Goal: Task Accomplishment & Management: Manage account settings

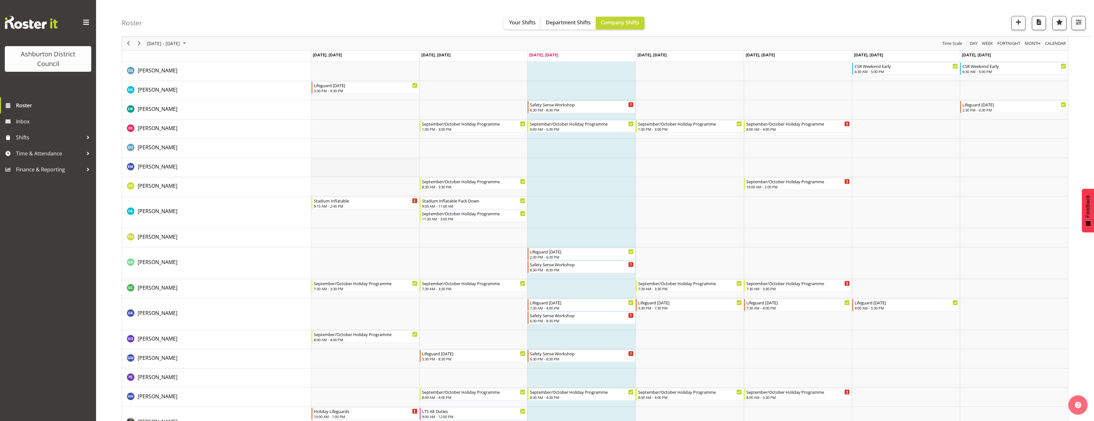
scroll to position [192, 0]
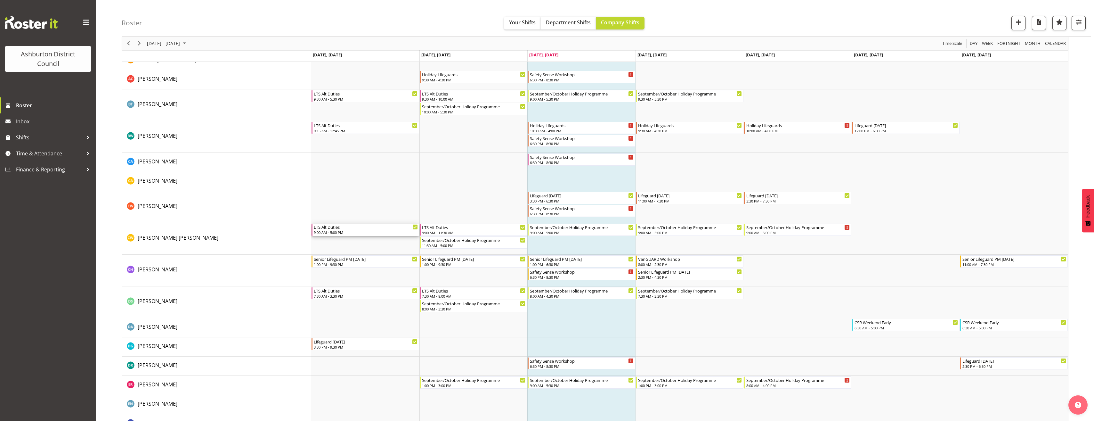
click at [351, 227] on div "LTS Alt Duties" at bounding box center [366, 227] width 104 height 6
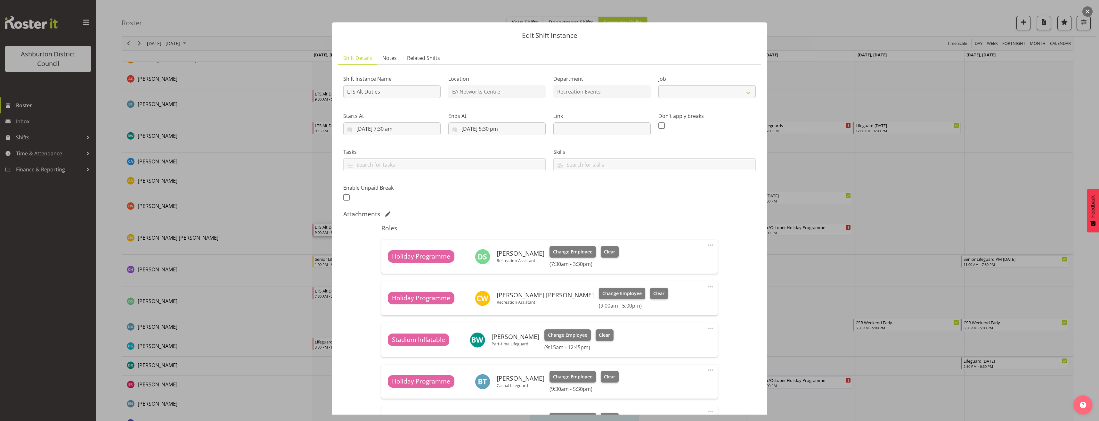
select select "10256"
click at [900, 286] on div at bounding box center [549, 210] width 1099 height 421
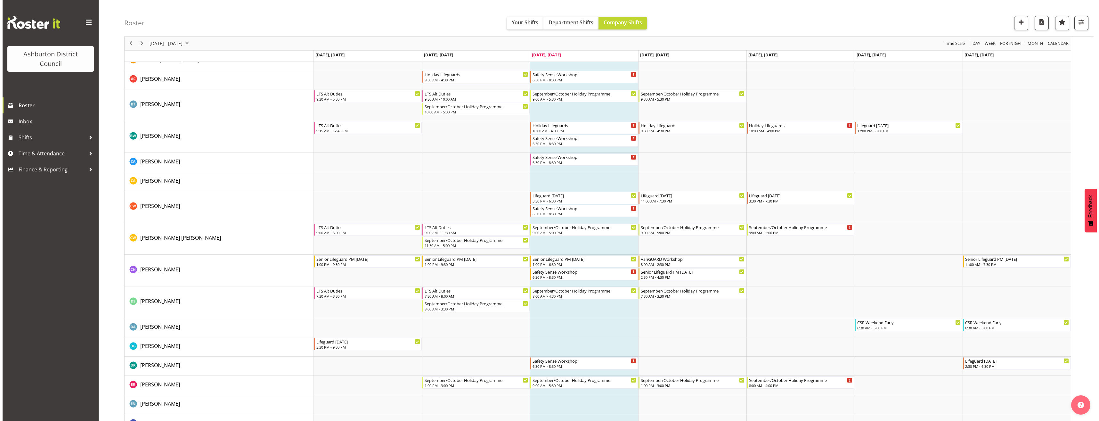
scroll to position [0, 0]
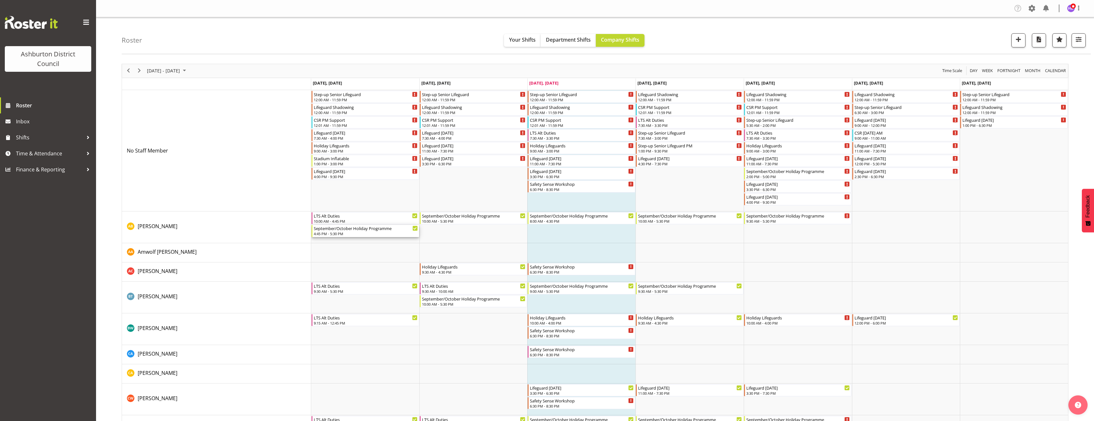
click at [362, 225] on div "September/October Holiday Programme" at bounding box center [366, 228] width 104 height 6
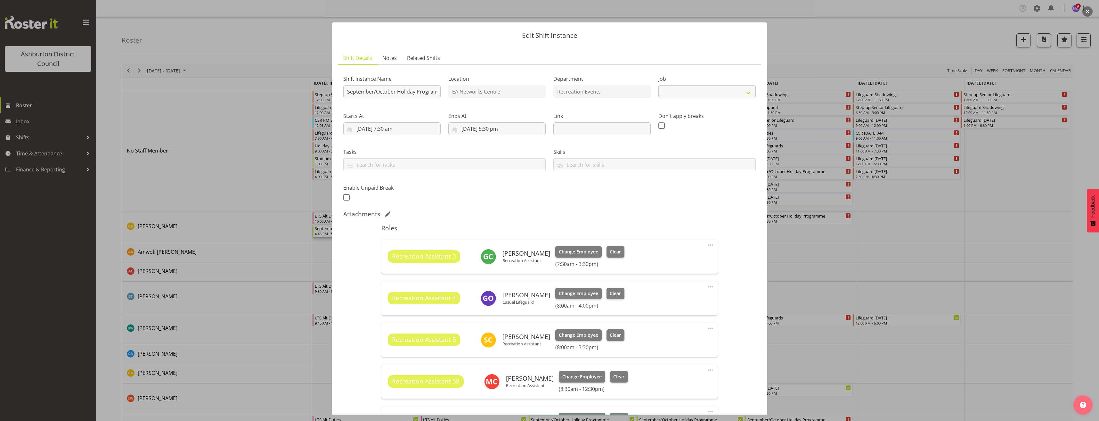
scroll to position [112, 0]
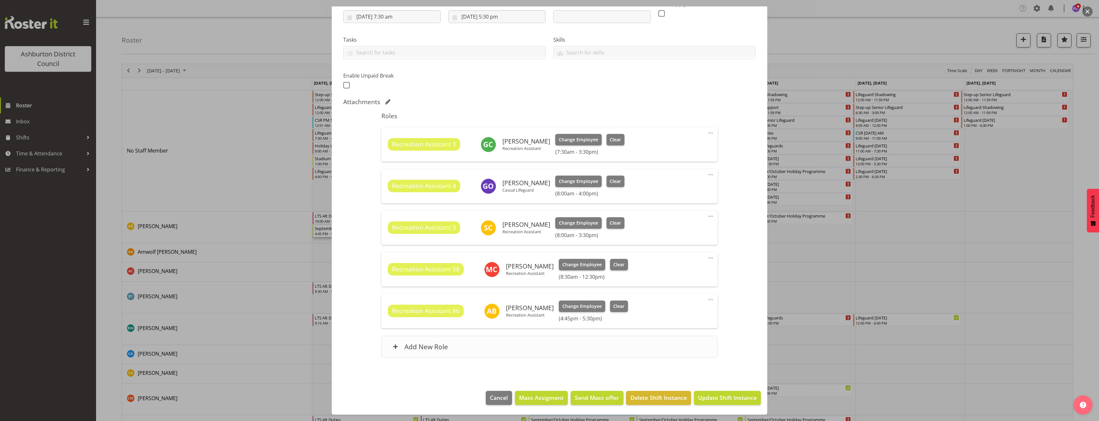
select select "4046"
click at [533, 342] on div "Add New Role" at bounding box center [549, 347] width 336 height 22
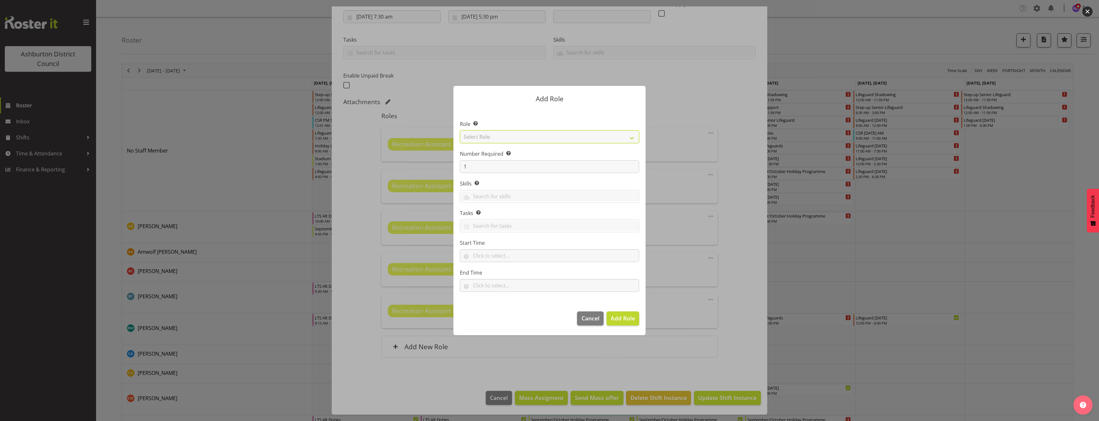
click at [492, 135] on select "Select Role AAGM Deputy Director AAGM Director Archivist Childrens Librarian Co…" at bounding box center [549, 136] width 179 height 13
select select "84"
click at [460, 130] on select "Select Role AAGM Deputy Director AAGM Director Archivist Childrens Librarian Co…" at bounding box center [549, 136] width 179 height 13
click at [485, 255] on input "text" at bounding box center [549, 255] width 179 height 13
click at [504, 277] on select "00 00 01 02 03 04 05 06 07 08 09 10 11 12 13 14 15 16 17 18 19 20 21 22 23" at bounding box center [503, 272] width 14 height 13
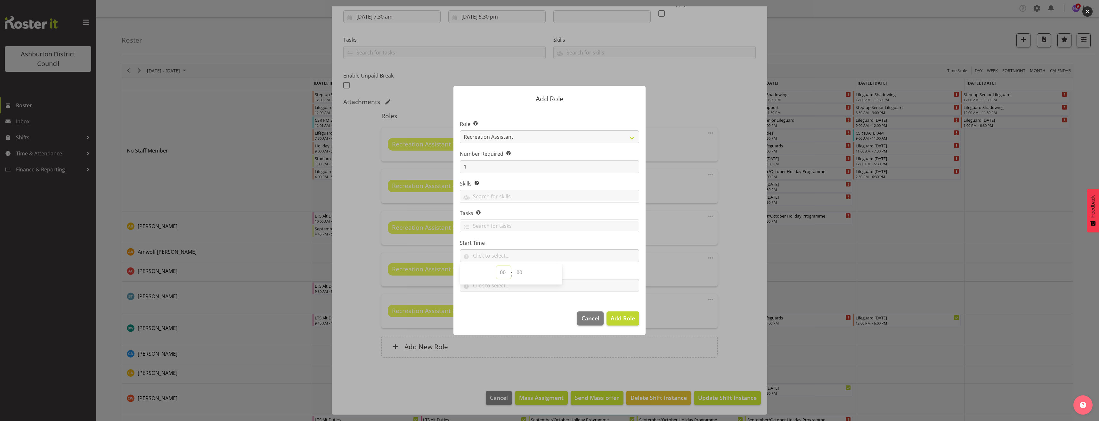
select select "17"
drag, startPoint x: 520, startPoint y: 273, endPoint x: 529, endPoint y: 279, distance: 11.1
click at [523, 277] on select "00 00 01 02 03 04 05 06 07 08 09 10 11 12 13 14 15 16 17 18 19 20 21 22 23 24 2…" at bounding box center [520, 272] width 14 height 13
select select "0"
click at [513, 266] on select "00 00 01 02 03 04 05 06 07 08 09 10 11 12 13 14 15 16 17 18 19 20 21 22 23 24 2…" at bounding box center [520, 272] width 14 height 13
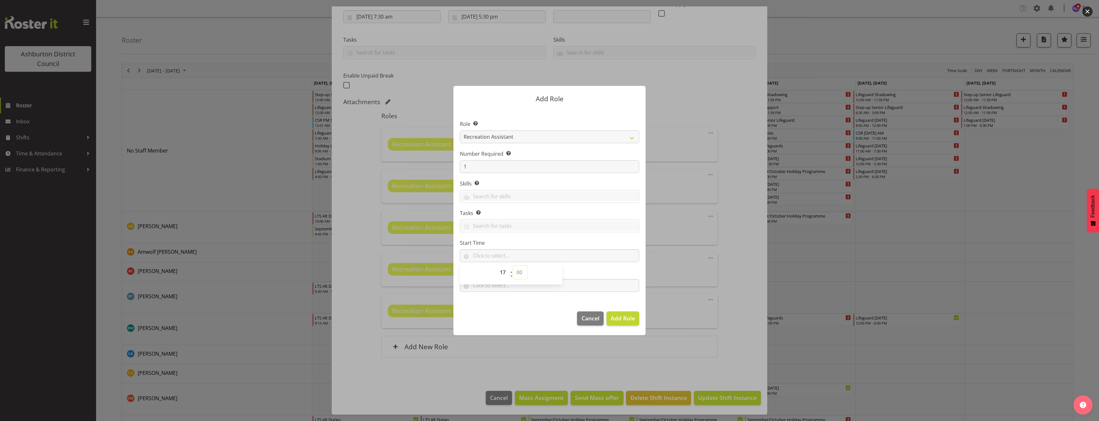
type input "17:00"
click at [519, 286] on input "text" at bounding box center [549, 285] width 179 height 13
click at [508, 300] on select "00 00 01 02 03 04 05 06 07 08 09 10 11 12 13 14 15 16 17 18 19 20 21 22 23" at bounding box center [503, 302] width 14 height 13
select select "17"
click at [521, 302] on select "00 00 01 02 03 04 05 06 07 08 09 10 11 12 13 14 15 16 17 18 19 20 21 22 23 24 2…" at bounding box center [520, 302] width 14 height 13
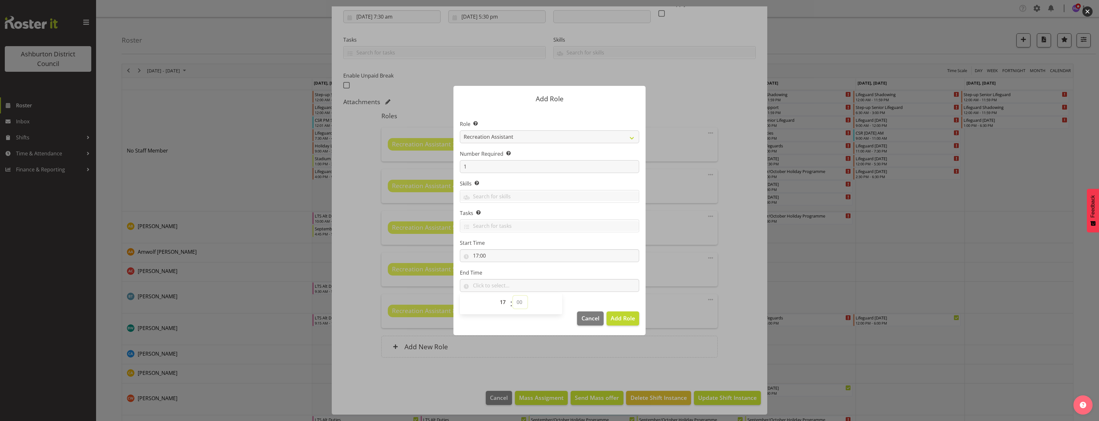
select select "30"
click at [513, 296] on select "00 00 01 02 03 04 05 06 07 08 09 10 11 12 13 14 15 16 17 18 19 20 21 22 23 24 2…" at bounding box center [520, 302] width 14 height 13
type input "17:30"
drag, startPoint x: 627, startPoint y: 315, endPoint x: 675, endPoint y: 324, distance: 49.1
click at [628, 315] on span "Add Role" at bounding box center [623, 318] width 24 height 8
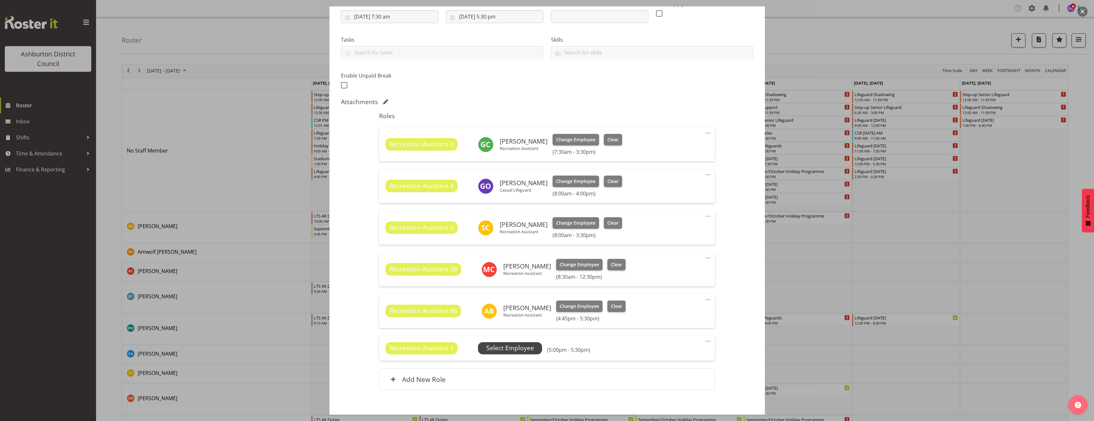
click at [512, 350] on span "Select Employee" at bounding box center [511, 347] width 48 height 9
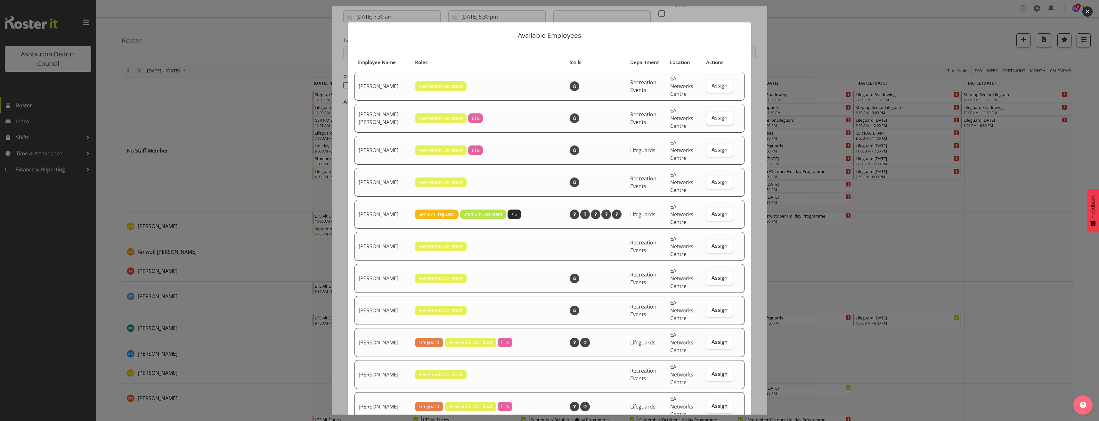
click at [713, 114] on span "Assign" at bounding box center [720, 117] width 16 height 6
click at [711, 116] on input "Assign" at bounding box center [709, 118] width 4 height 4
checkbox input "true"
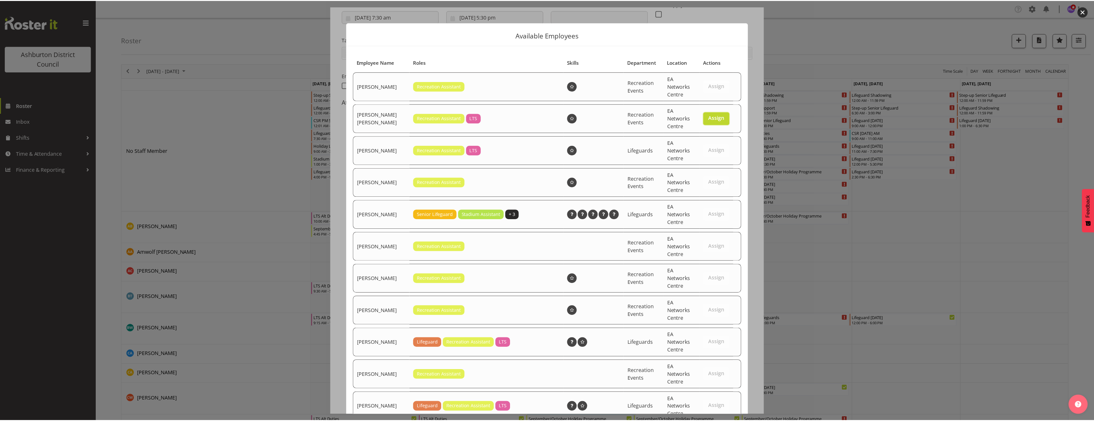
scroll to position [286, 0]
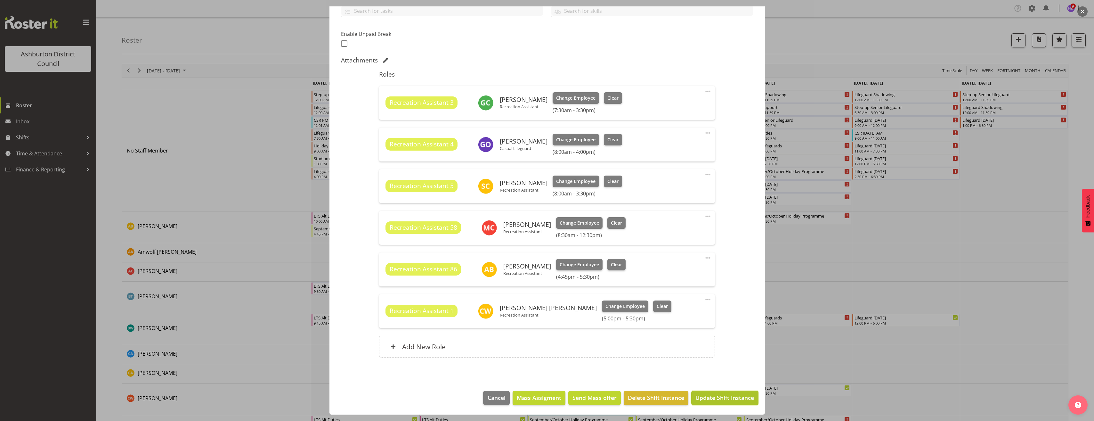
click at [726, 399] on span "Update Shift Instance" at bounding box center [725, 397] width 59 height 8
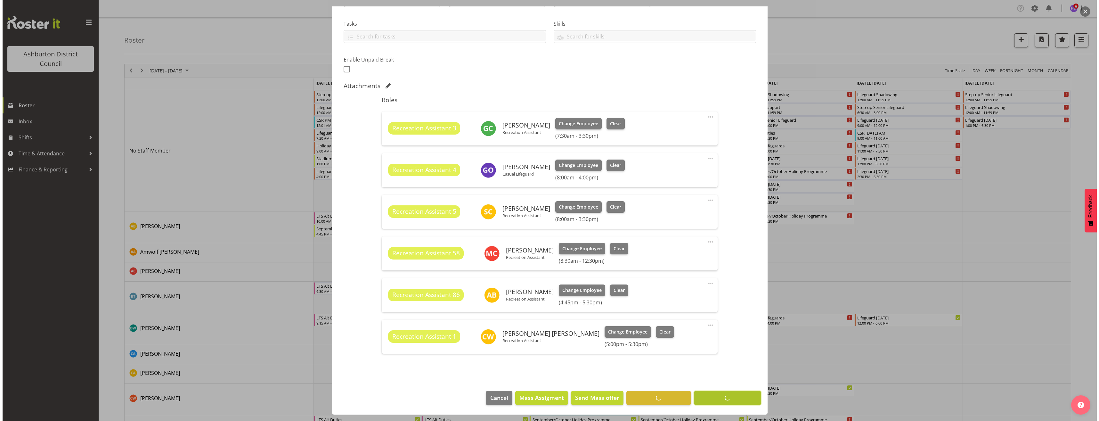
scroll to position [128, 0]
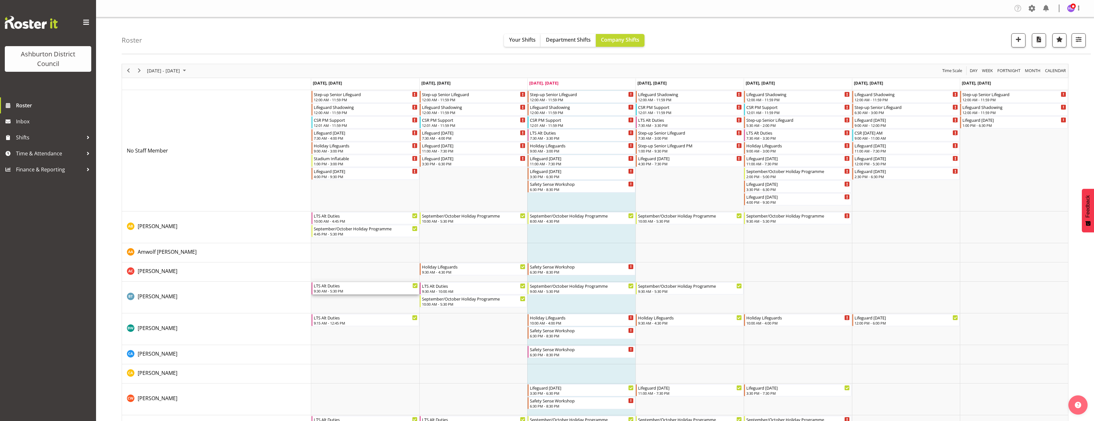
click at [382, 290] on div "9:30 AM - 5:30 PM" at bounding box center [366, 290] width 104 height 5
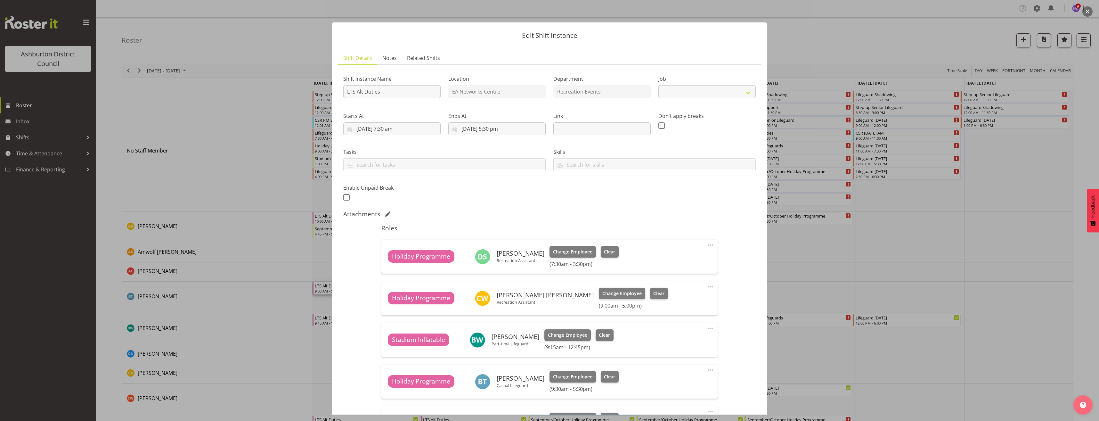
select select "10256"
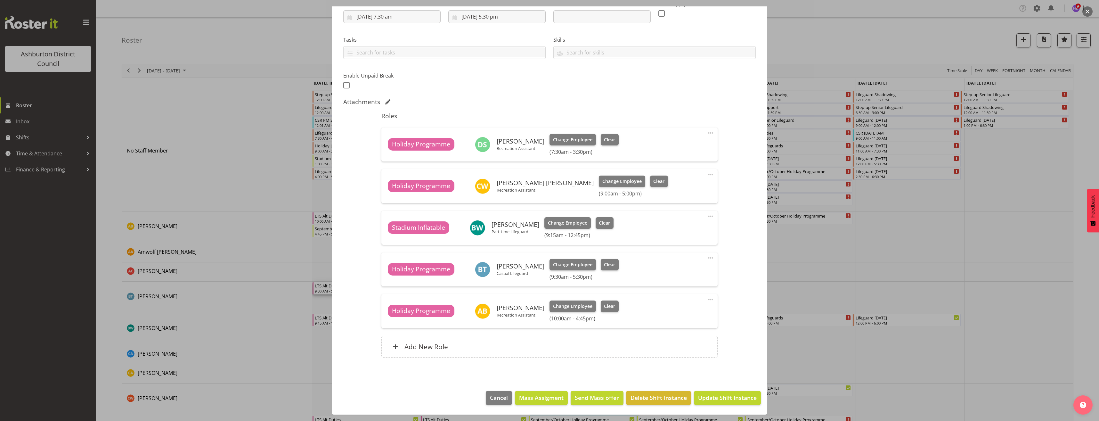
click at [707, 255] on span at bounding box center [711, 258] width 8 height 8
click at [692, 267] on link "Edit" at bounding box center [683, 272] width 61 height 12
select select "8"
select select "2025"
select select "17"
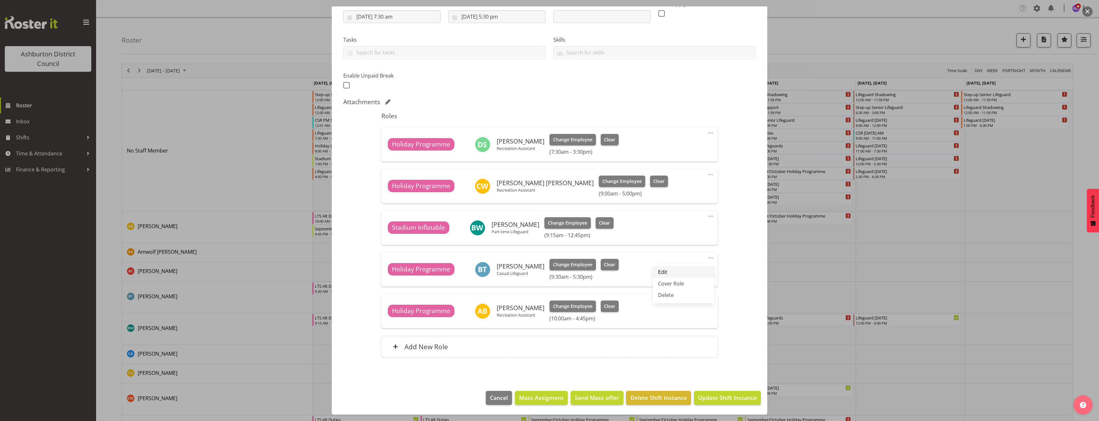
select select "30"
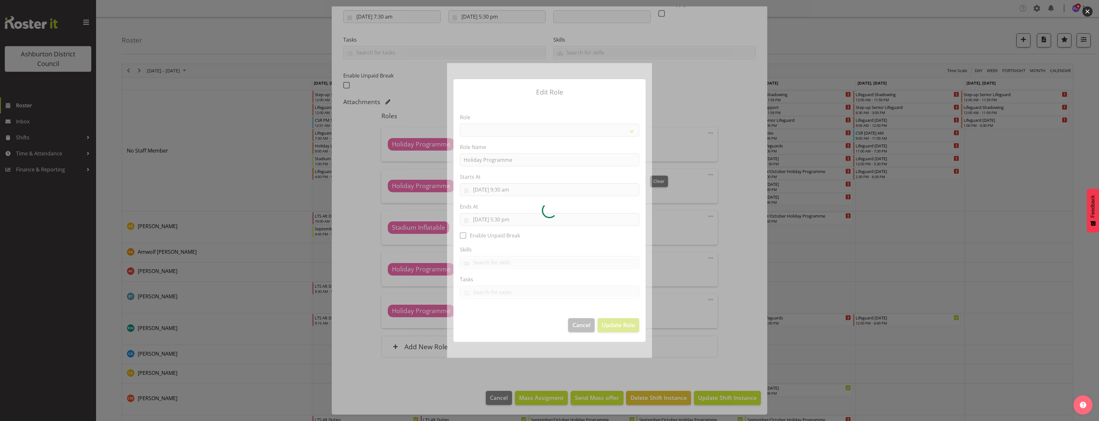
select select "1496"
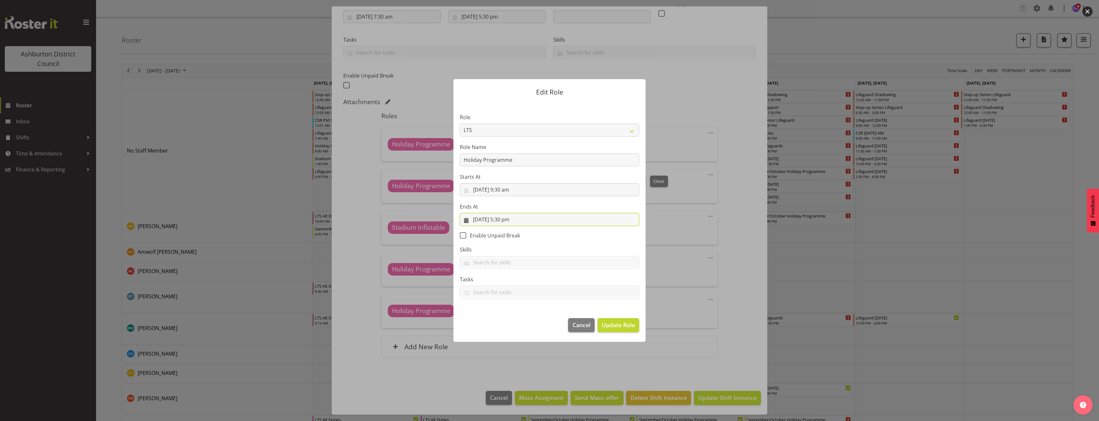
click at [510, 219] on input "[DATE] 5:30 pm" at bounding box center [549, 219] width 179 height 13
click at [505, 356] on select "00 01 02 03 04 05 06 07 08 09 10 11 12 13 14 15 16 17 18 19 20 21 22 23" at bounding box center [511, 355] width 14 height 13
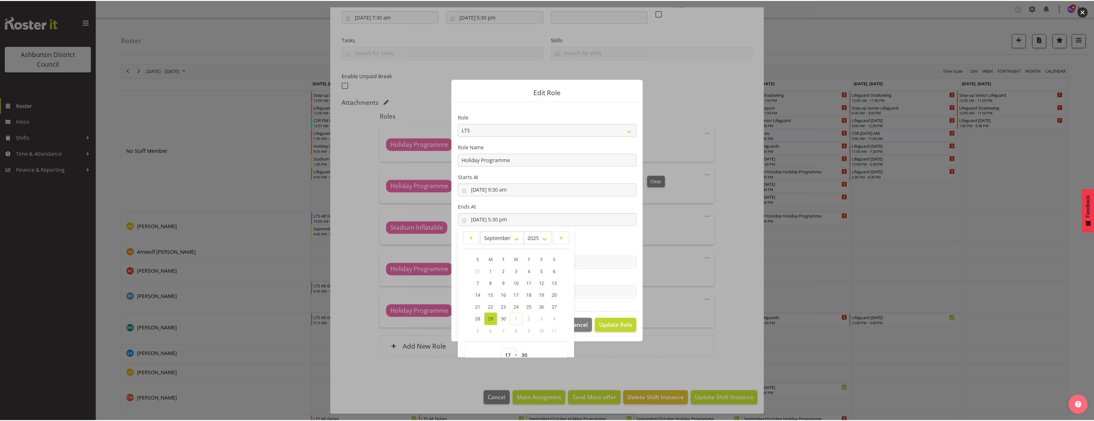
scroll to position [4, 0]
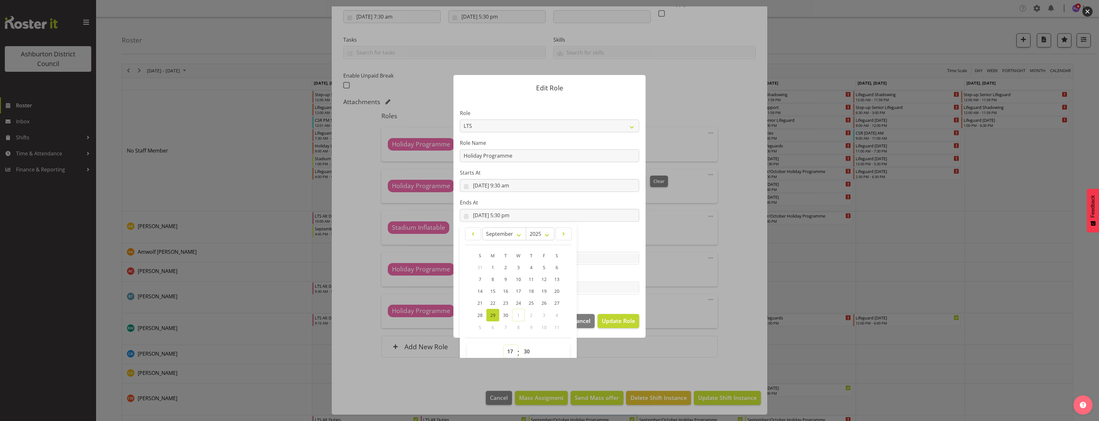
select select "12"
type input "[DATE] 12:30 pm"
click at [526, 353] on select "00 01 02 03 04 05 06 07 08 09 10 11 12 13 14 15 16 17 18 19 20 21 22 23 24 25 2…" at bounding box center [527, 351] width 14 height 13
select select "0"
click at [520, 345] on select "00 01 02 03 04 05 06 07 08 09 10 11 12 13 14 15 16 17 18 19 20 21 22 23 24 25 2…" at bounding box center [527, 351] width 14 height 13
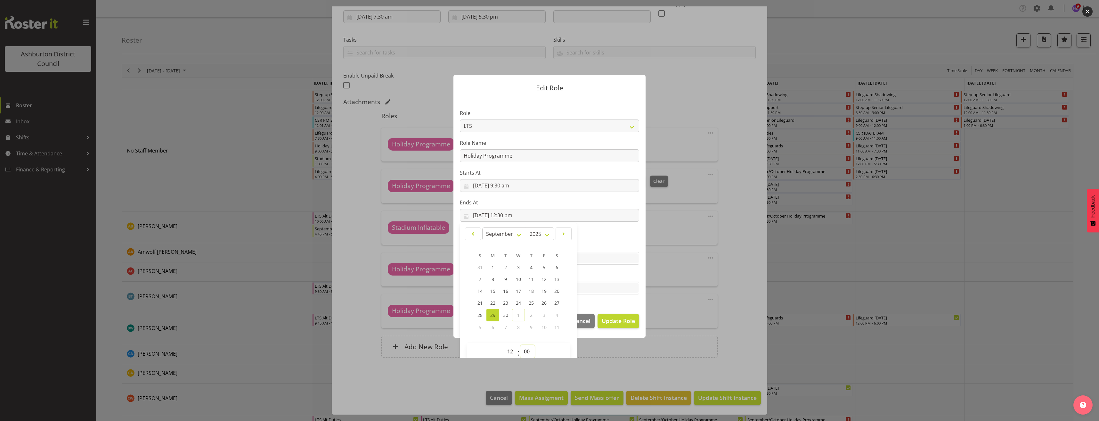
type input "[DATE] 12:00 pm"
click at [627, 325] on button "Update Role" at bounding box center [619, 321] width 42 height 14
select select
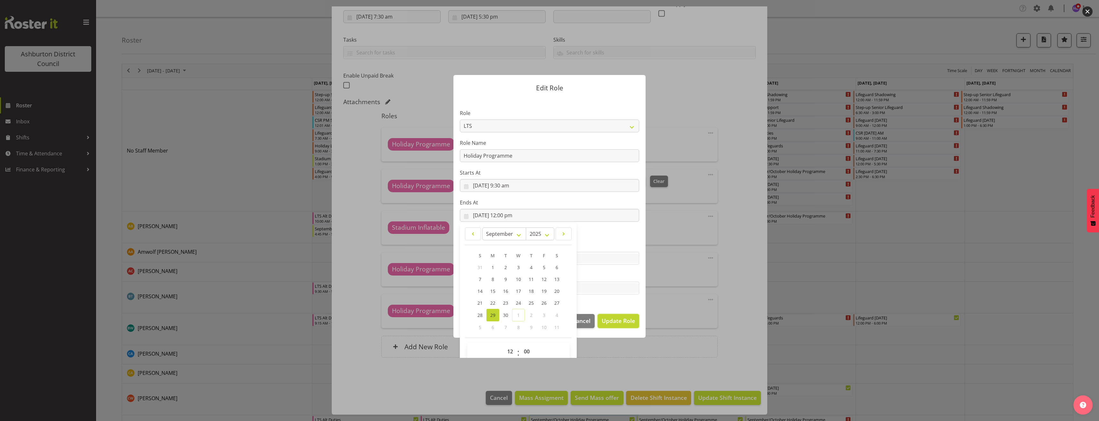
select select
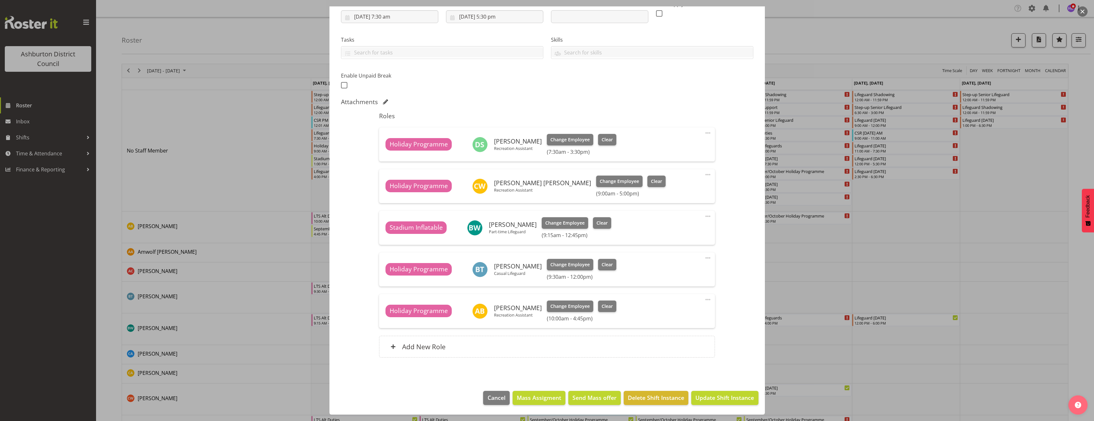
click at [741, 406] on footer "Cancel Mass Assigment Send Mass offer Delete Shift Instance Update Shift Instan…" at bounding box center [548, 399] width 436 height 30
click at [729, 399] on span "Update Shift Instance" at bounding box center [725, 397] width 59 height 8
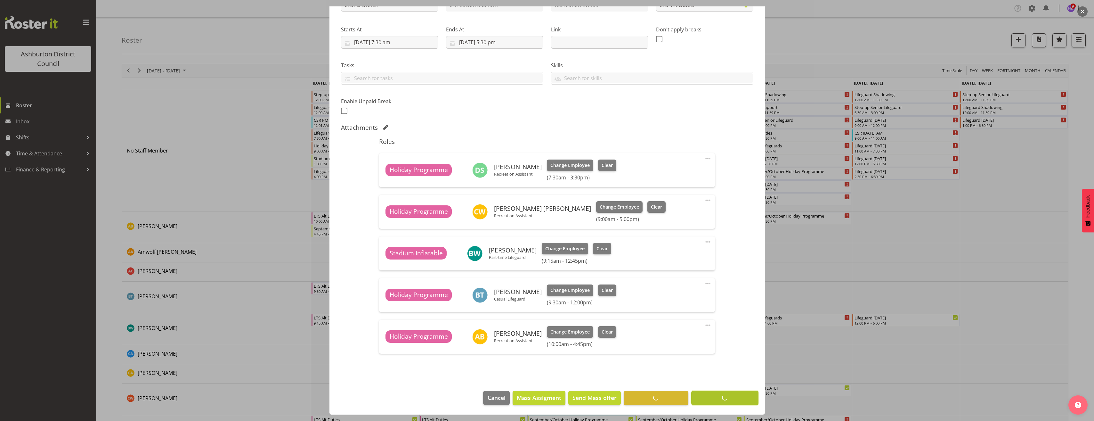
scroll to position [86, 0]
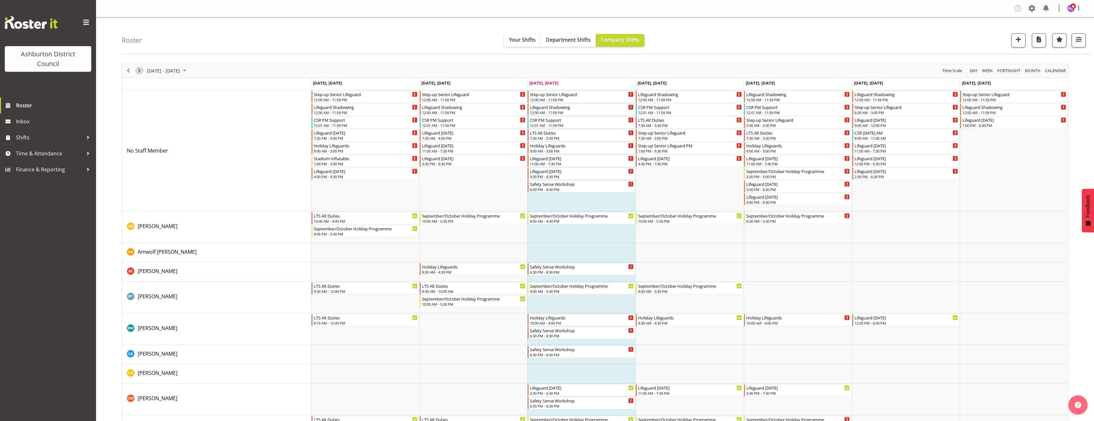
click at [138, 72] on span "Next" at bounding box center [139, 71] width 8 height 8
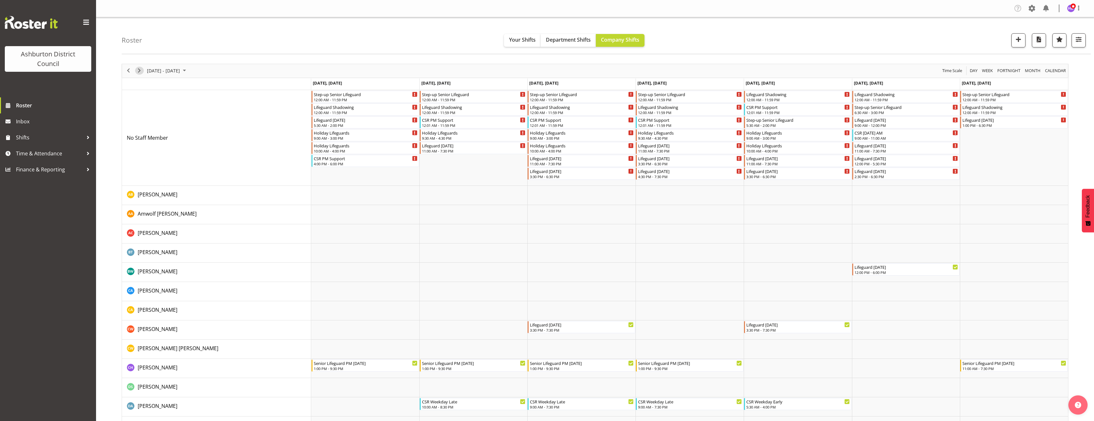
click at [139, 72] on span "Next" at bounding box center [139, 71] width 8 height 8
click at [170, 69] on span "[DATE] - [DATE]" at bounding box center [163, 71] width 34 height 8
click at [216, 163] on button "[DATE]" at bounding box center [209, 165] width 22 height 9
